Goal: Transaction & Acquisition: Register for event/course

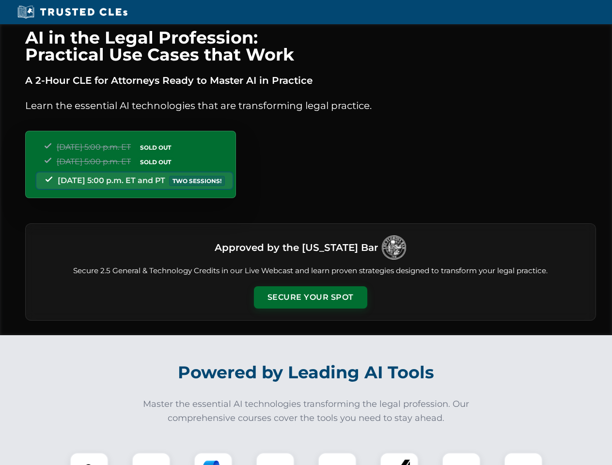
click at [310, 298] on button "Secure Your Spot" at bounding box center [310, 297] width 113 height 22
click at [89, 459] on img at bounding box center [89, 472] width 28 height 28
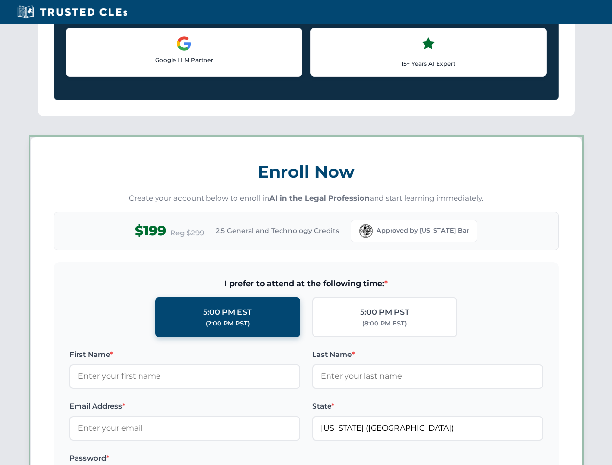
click at [213, 459] on label "Password *" at bounding box center [184, 459] width 231 height 12
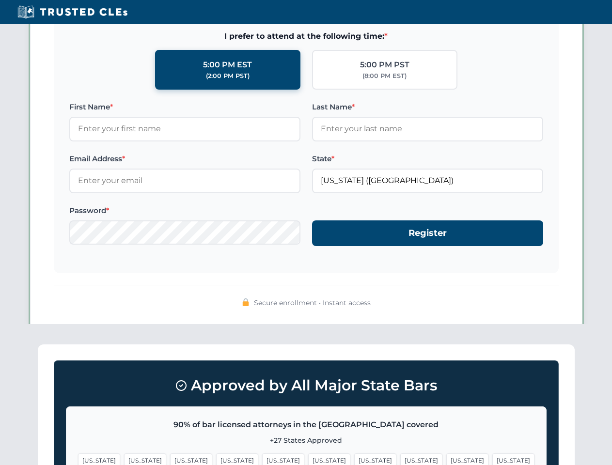
click at [446, 459] on span "[US_STATE]" at bounding box center [467, 461] width 42 height 14
